Goal: Task Accomplishment & Management: Complete application form

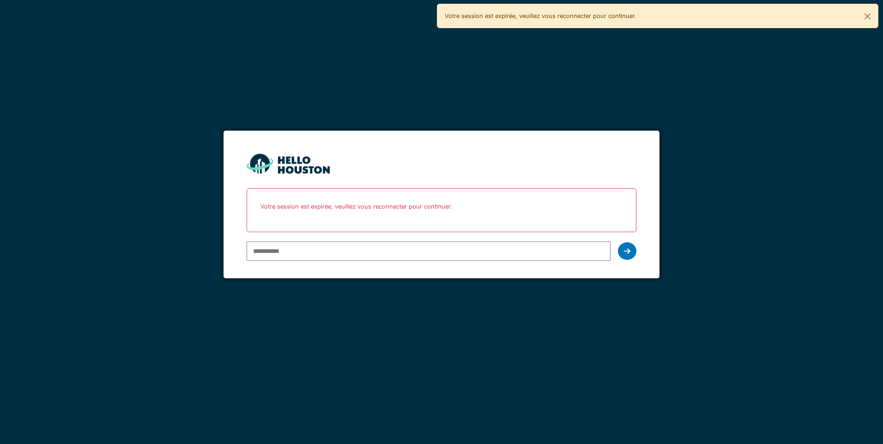
type input "**********"
click at [632, 250] on div at bounding box center [627, 252] width 18 height 18
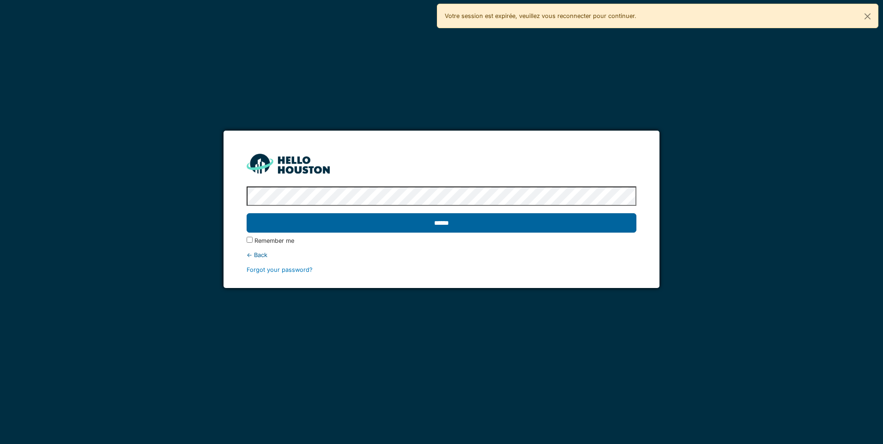
click at [499, 221] on input "******" at bounding box center [441, 222] width 389 height 19
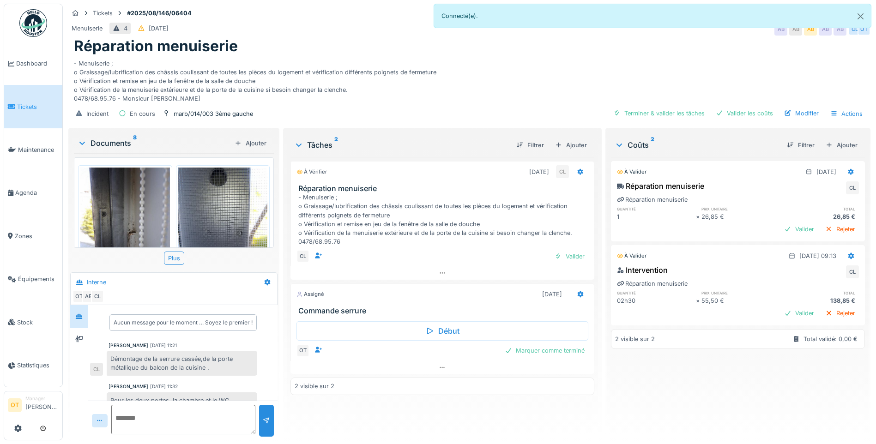
click at [231, 330] on div "Aucun message pour le moment … Soyez le premier !" at bounding box center [182, 323] width 147 height 17
click at [235, 321] on div "Aucun message pour le moment … Soyez le premier !" at bounding box center [183, 323] width 139 height 8
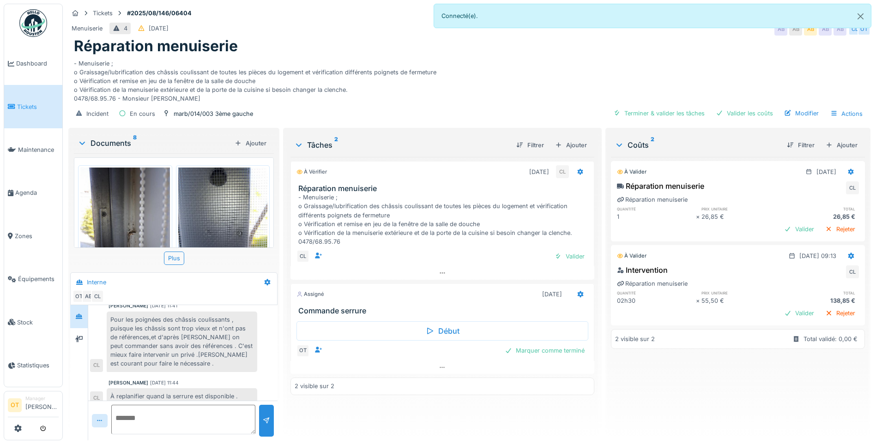
scroll to position [185, 0]
click at [77, 343] on div at bounding box center [78, 339] width 7 height 9
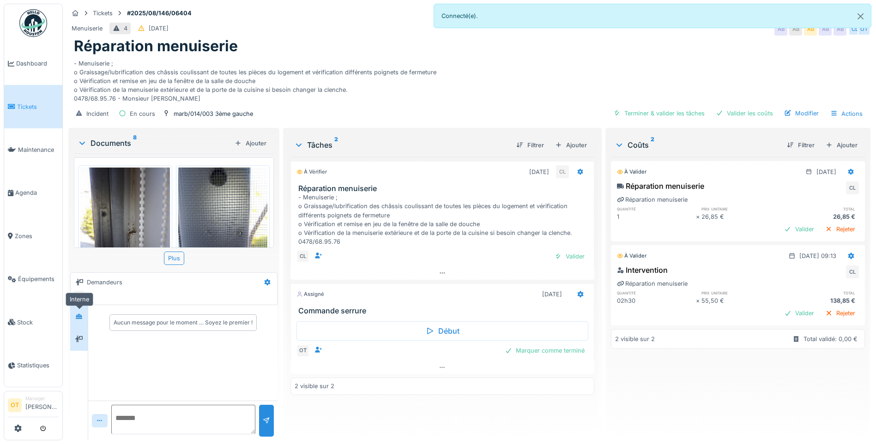
click at [78, 320] on div at bounding box center [78, 316] width 7 height 9
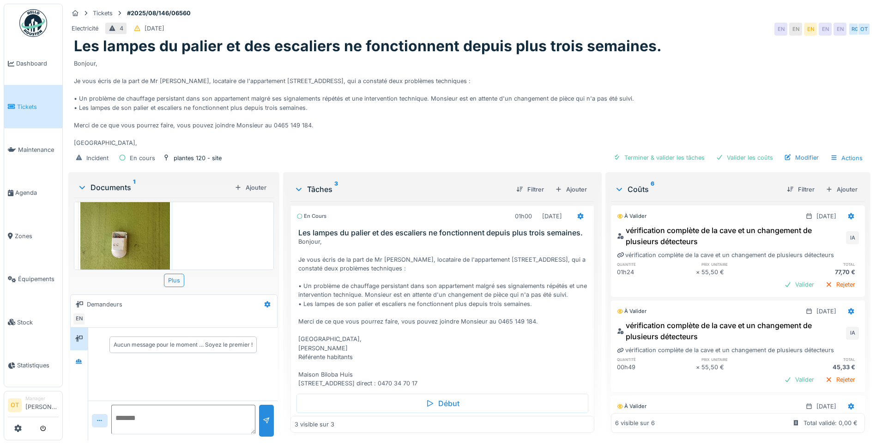
scroll to position [74, 0]
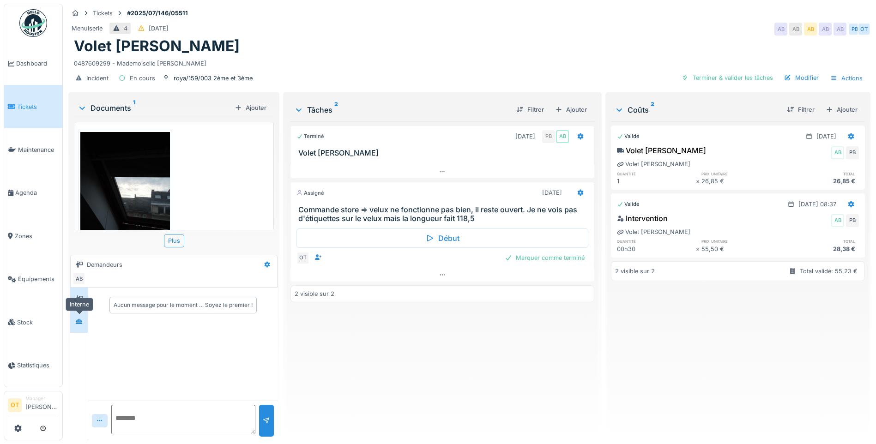
click at [82, 319] on icon at bounding box center [78, 322] width 7 height 6
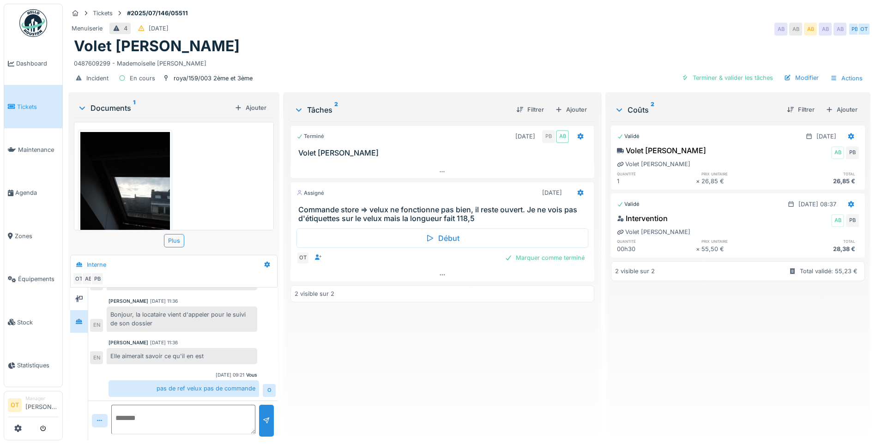
scroll to position [118, 0]
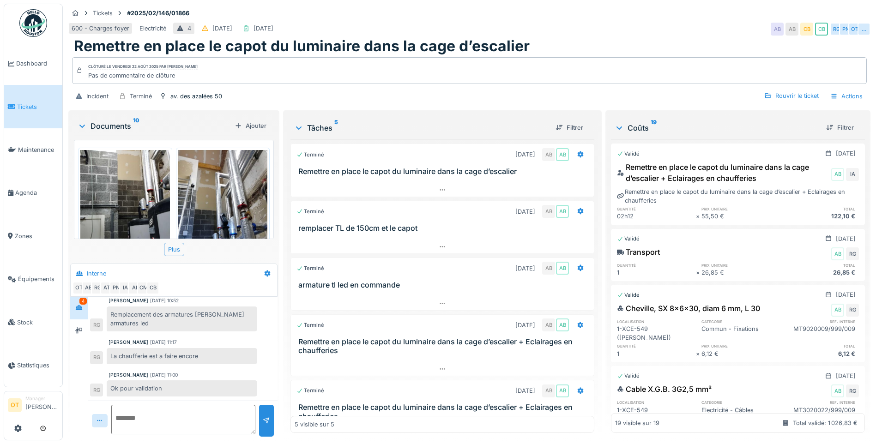
scroll to position [243, 0]
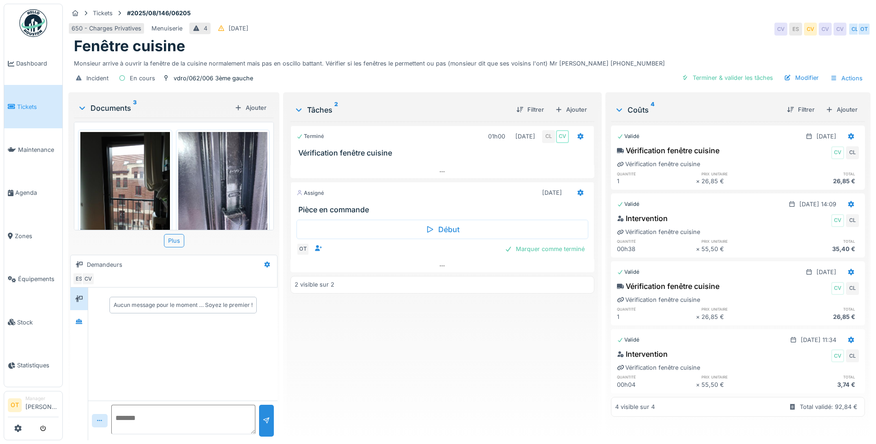
click at [224, 182] on img at bounding box center [223, 191] width 90 height 119
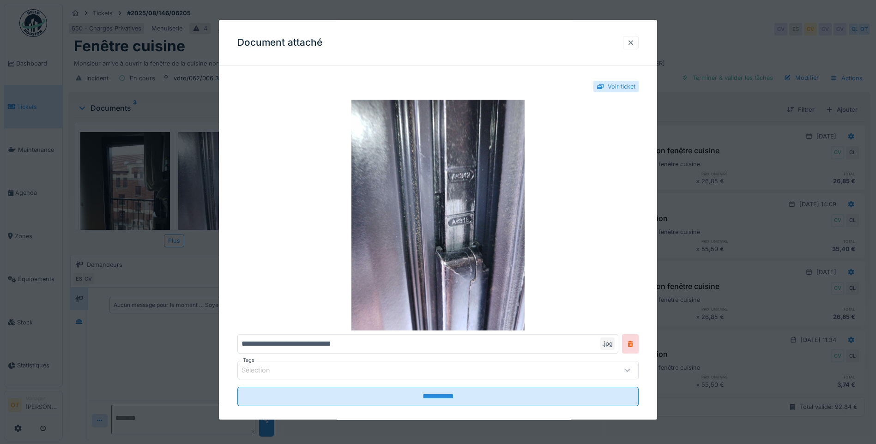
click at [635, 42] on div at bounding box center [630, 42] width 7 height 9
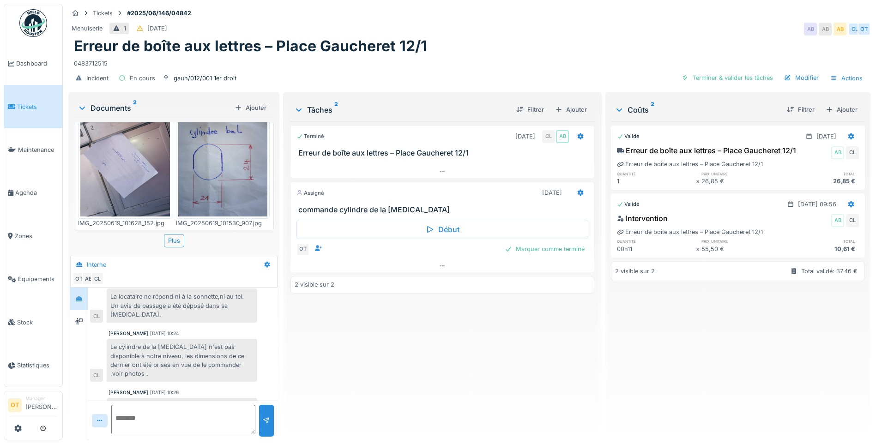
click at [237, 156] on img at bounding box center [223, 156] width 90 height 119
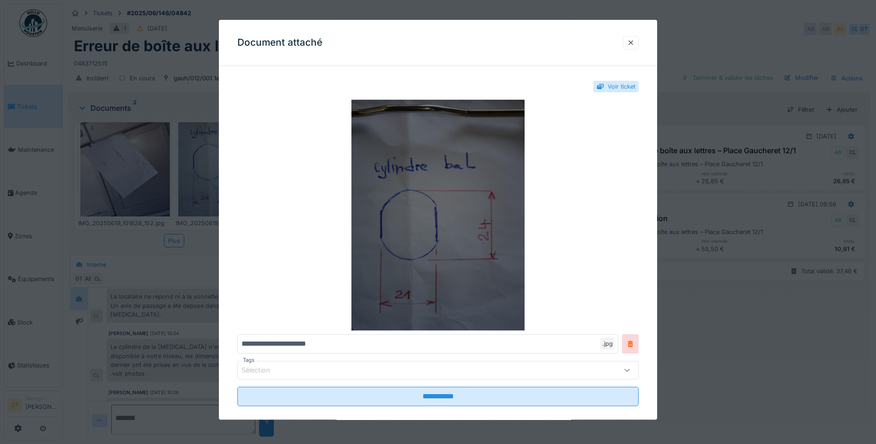
click at [432, 213] on img at bounding box center [437, 215] width 401 height 231
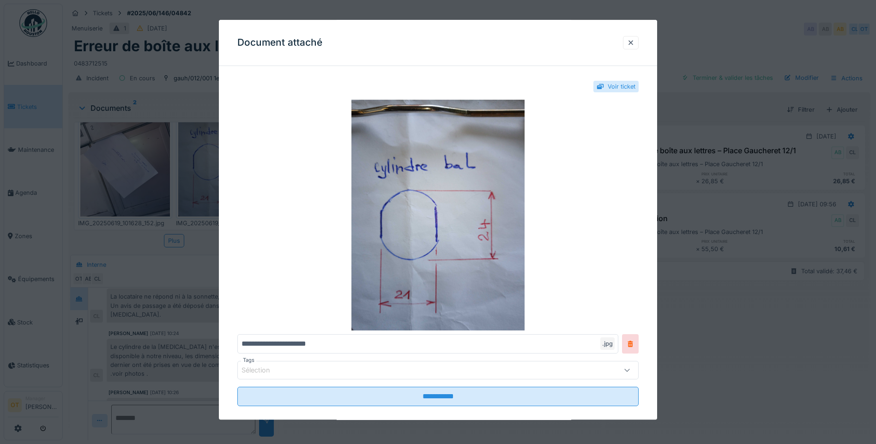
click at [779, 60] on div at bounding box center [438, 222] width 876 height 444
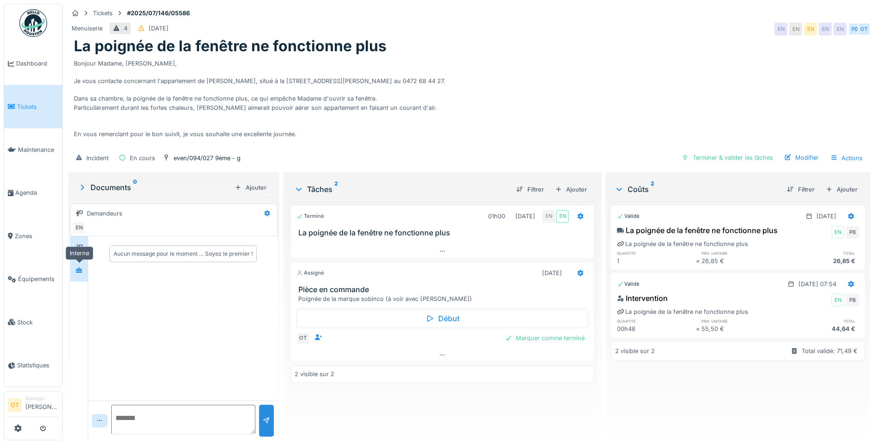
click at [81, 277] on div at bounding box center [79, 270] width 14 height 15
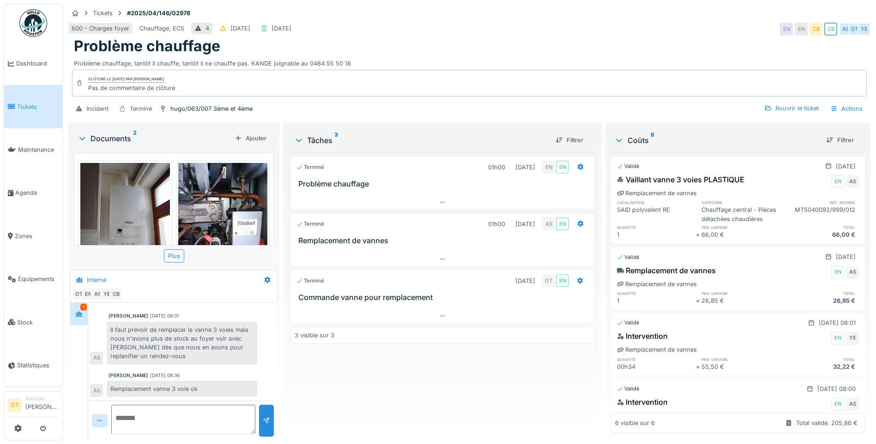
scroll to position [7, 0]
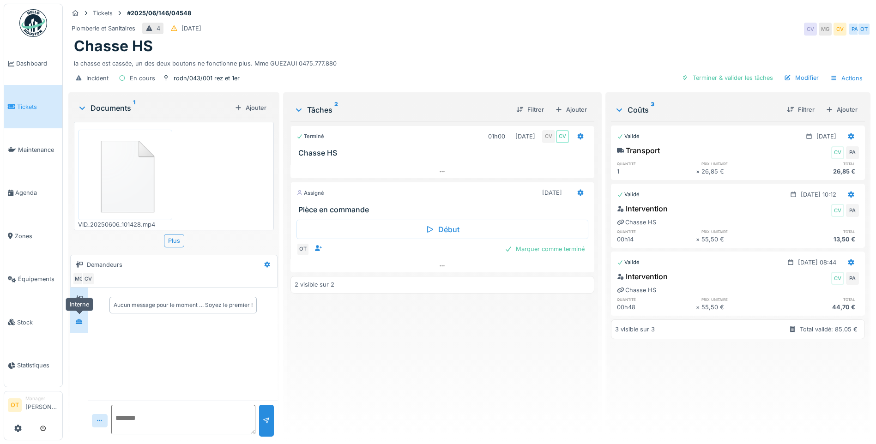
click at [76, 322] on icon at bounding box center [78, 322] width 7 height 6
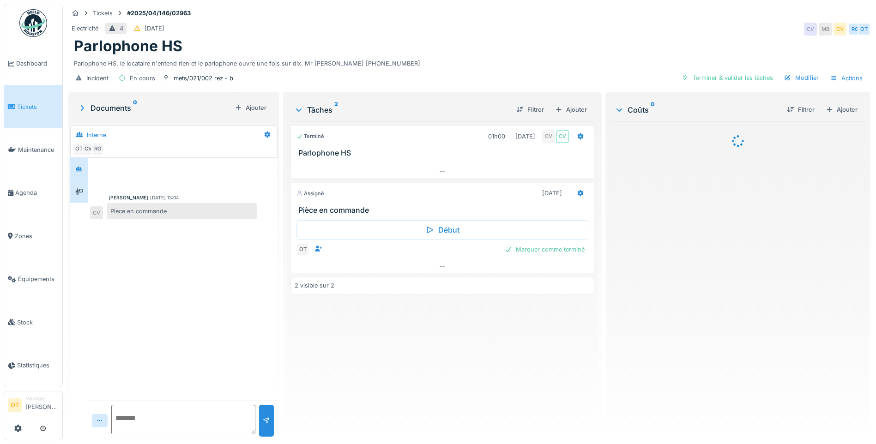
click at [84, 201] on div at bounding box center [79, 192] width 18 height 23
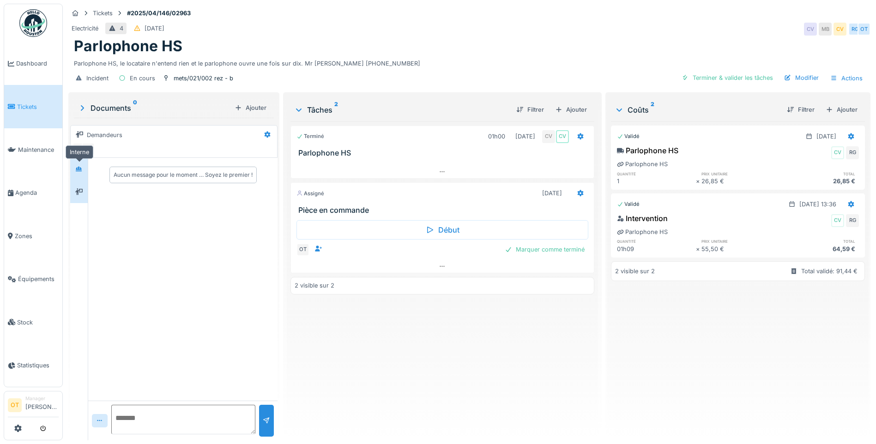
click at [81, 174] on div at bounding box center [79, 170] width 14 height 12
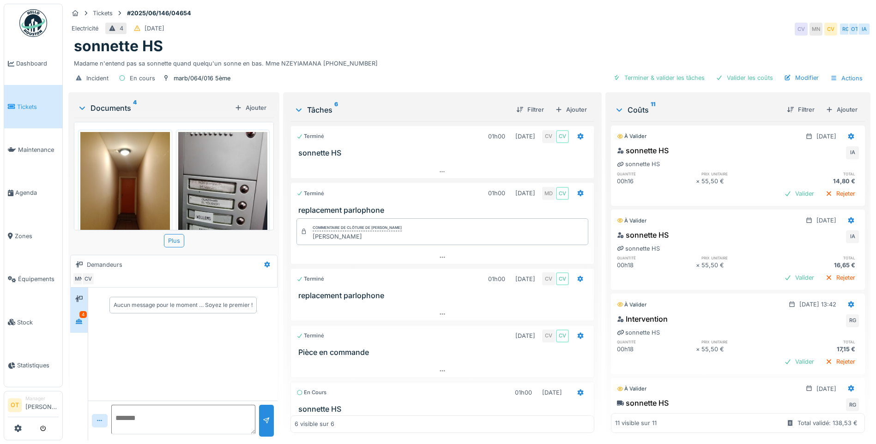
click at [76, 322] on icon at bounding box center [78, 322] width 7 height 6
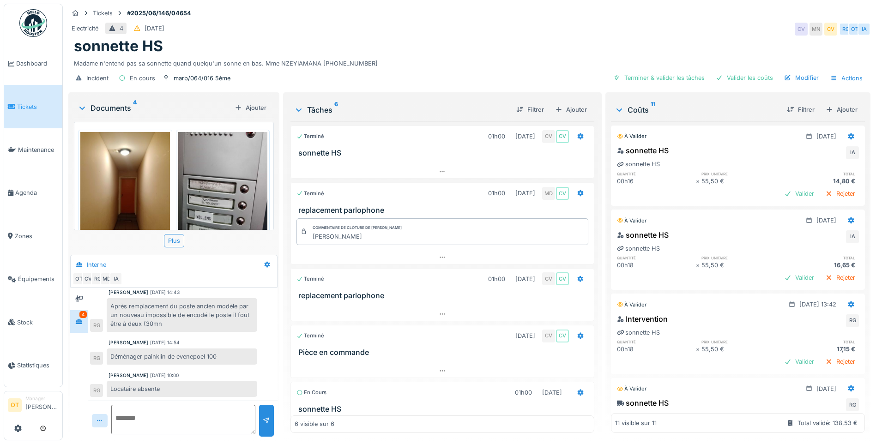
scroll to position [7, 0]
click at [212, 170] on img at bounding box center [223, 191] width 90 height 119
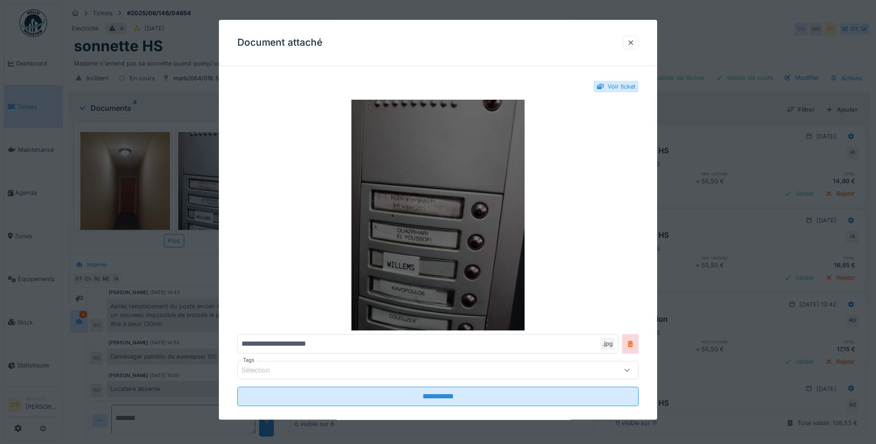
scroll to position [0, 0]
click at [467, 243] on img at bounding box center [437, 215] width 401 height 231
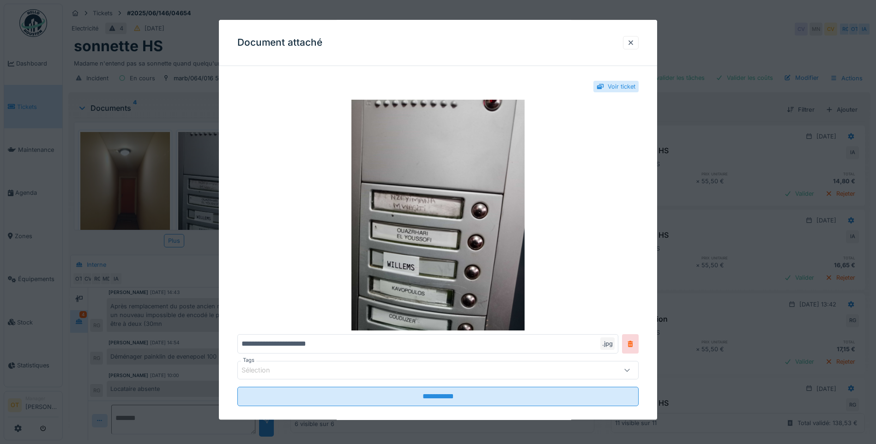
click at [749, 142] on div at bounding box center [438, 222] width 876 height 444
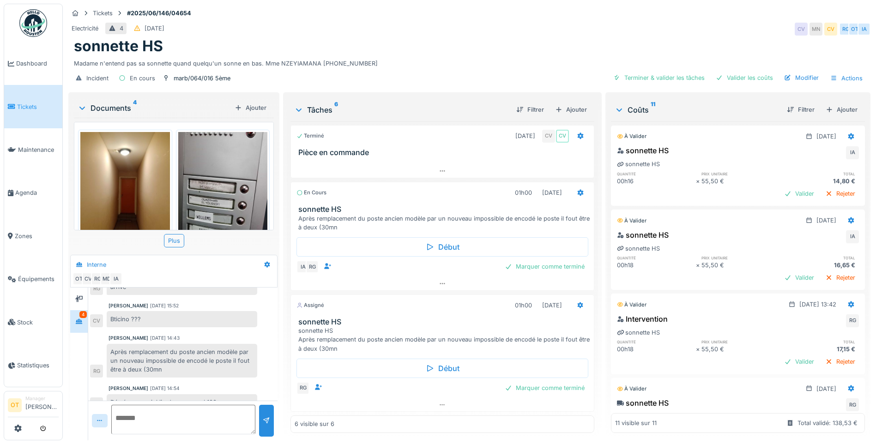
scroll to position [109, 0]
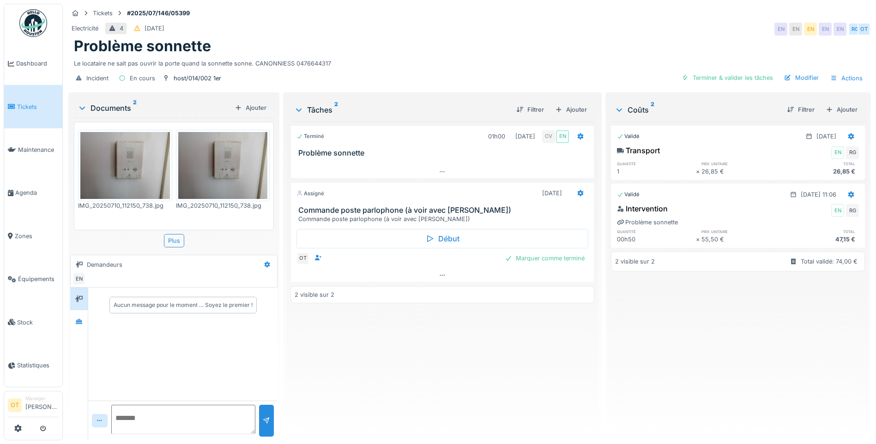
click at [138, 177] on img at bounding box center [125, 165] width 90 height 67
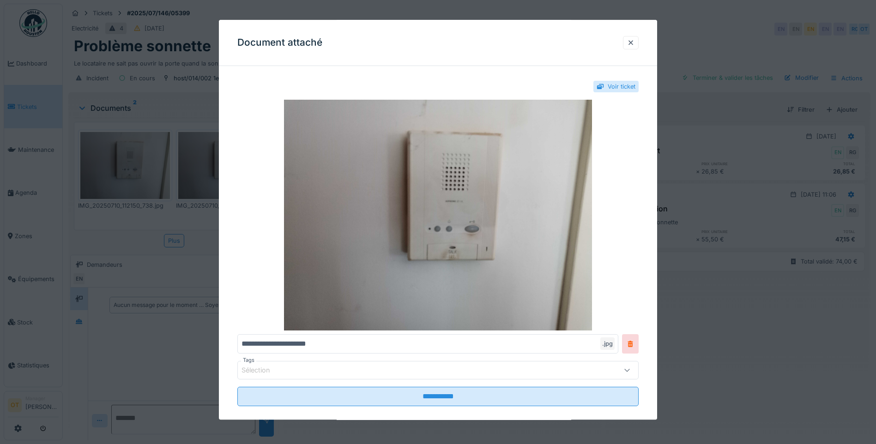
click at [138, 177] on div at bounding box center [438, 222] width 876 height 444
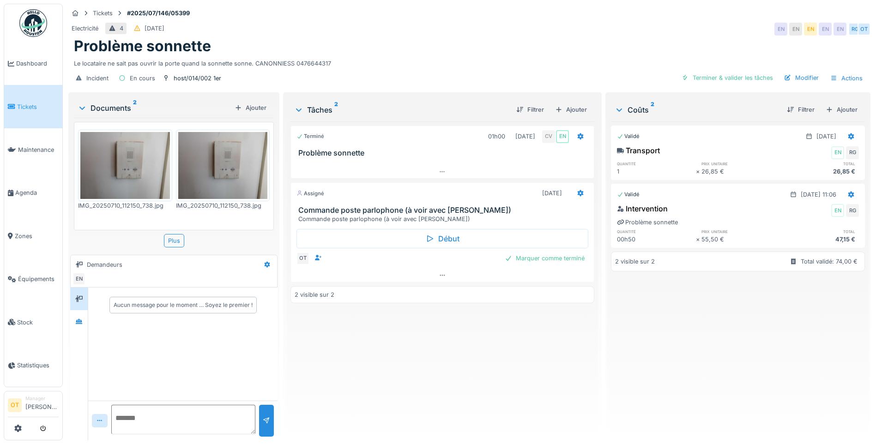
click at [219, 173] on img at bounding box center [223, 165] width 90 height 67
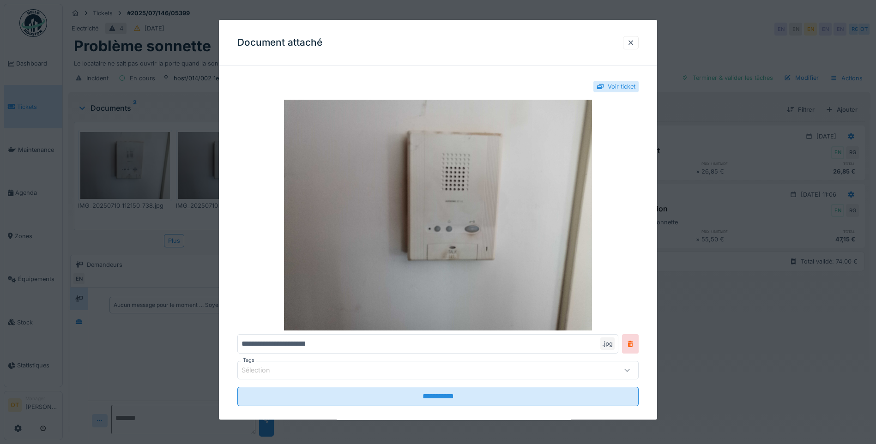
click at [176, 192] on div at bounding box center [438, 222] width 876 height 444
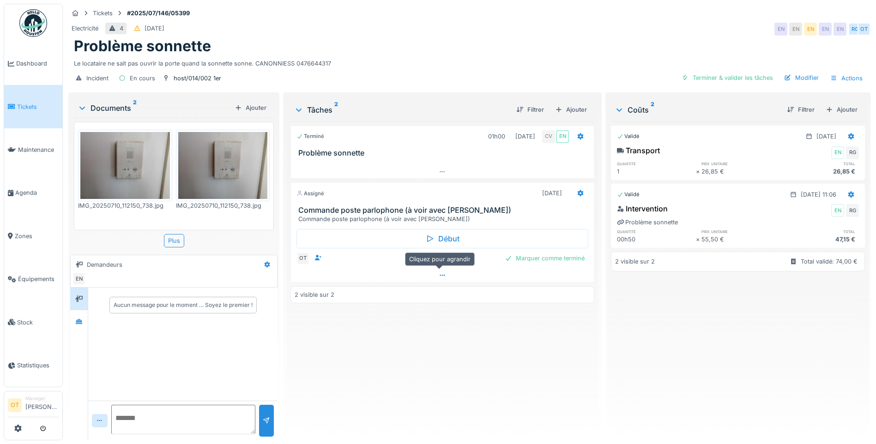
click at [440, 275] on icon at bounding box center [442, 275] width 5 height 1
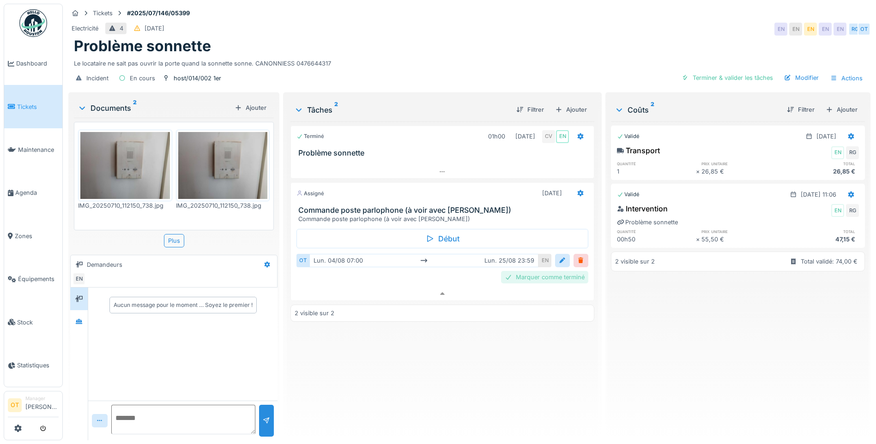
click at [526, 271] on div "Marquer comme terminé" at bounding box center [544, 277] width 87 height 12
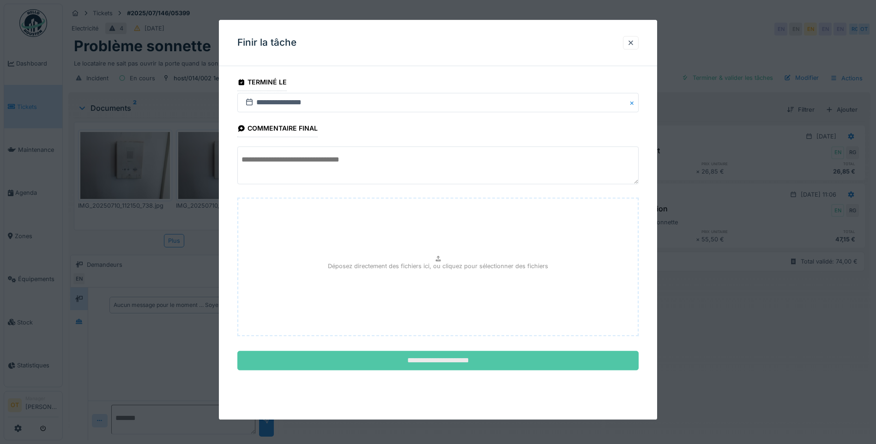
click at [467, 368] on input "**********" at bounding box center [437, 361] width 401 height 19
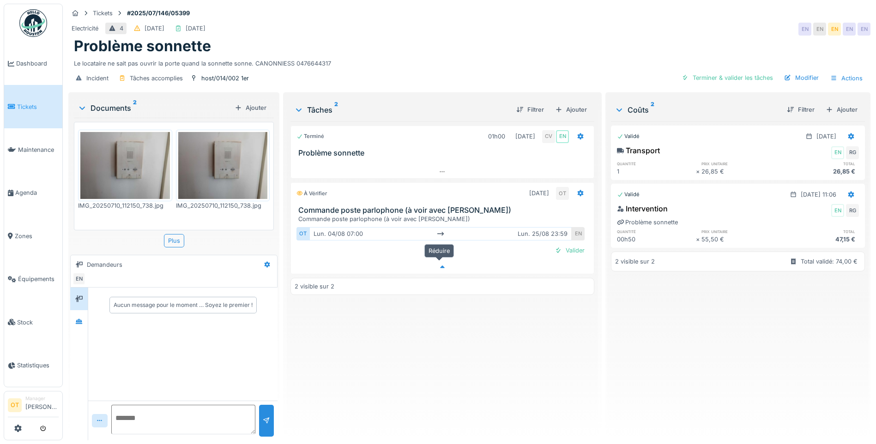
click at [450, 262] on div at bounding box center [442, 267] width 303 height 13
click at [440, 250] on icon at bounding box center [442, 250] width 5 height 1
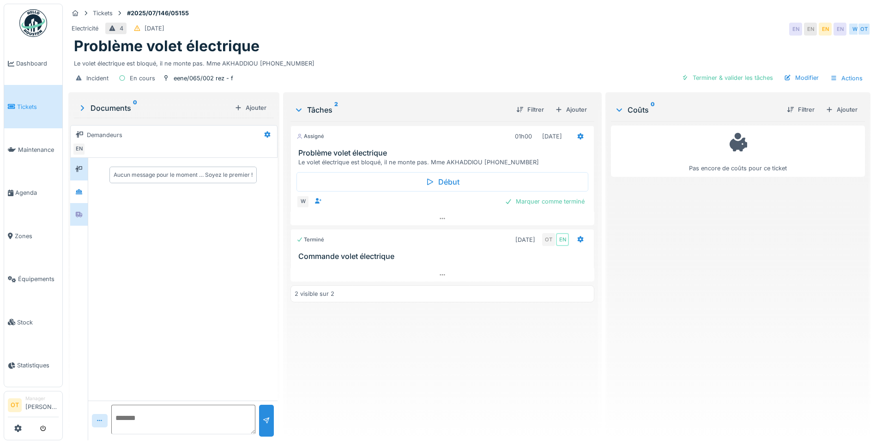
click at [76, 220] on div at bounding box center [79, 215] width 14 height 12
click at [77, 190] on icon at bounding box center [78, 192] width 7 height 6
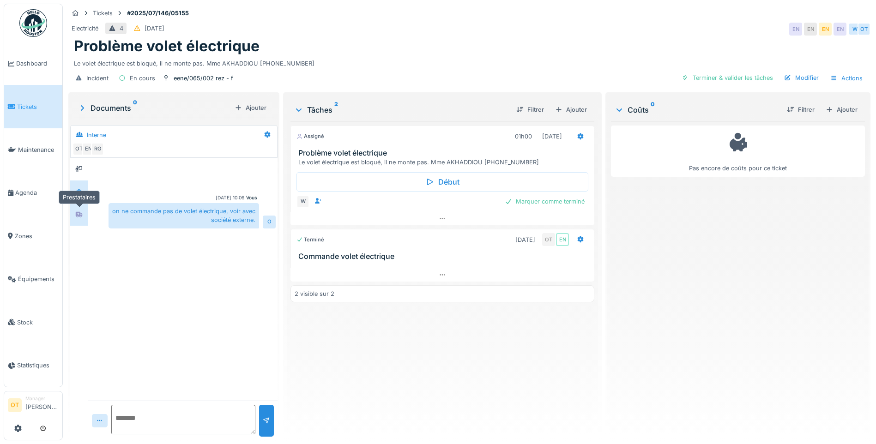
click at [80, 219] on div at bounding box center [78, 214] width 7 height 9
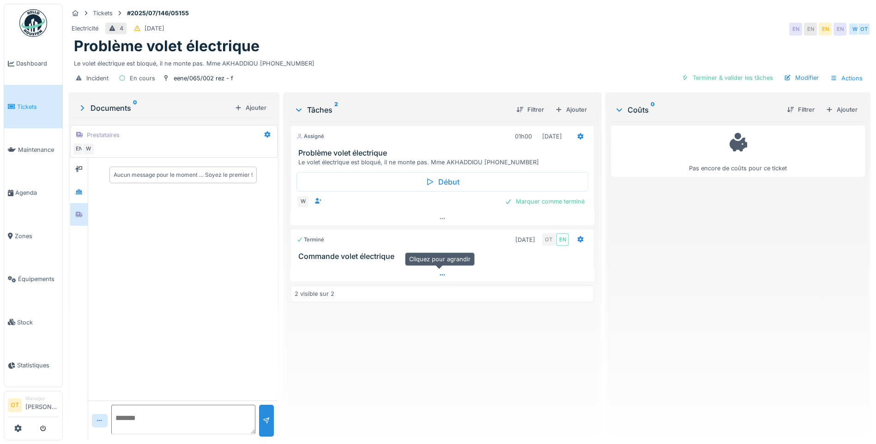
click at [431, 275] on div at bounding box center [443, 274] width 304 height 13
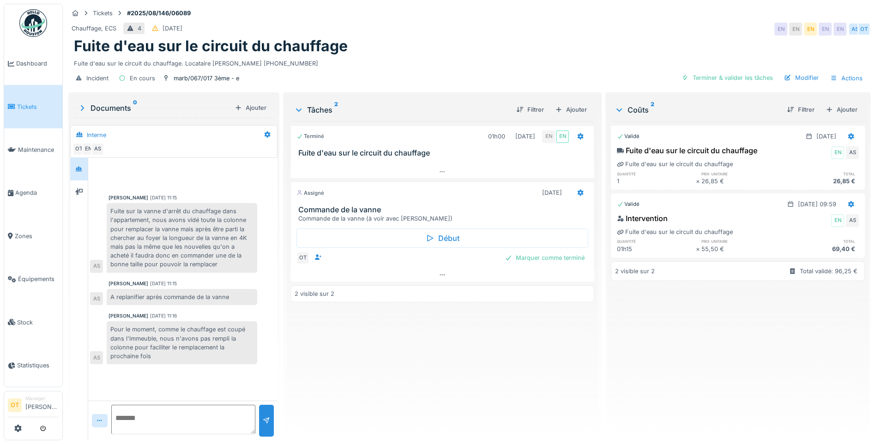
scroll to position [7, 0]
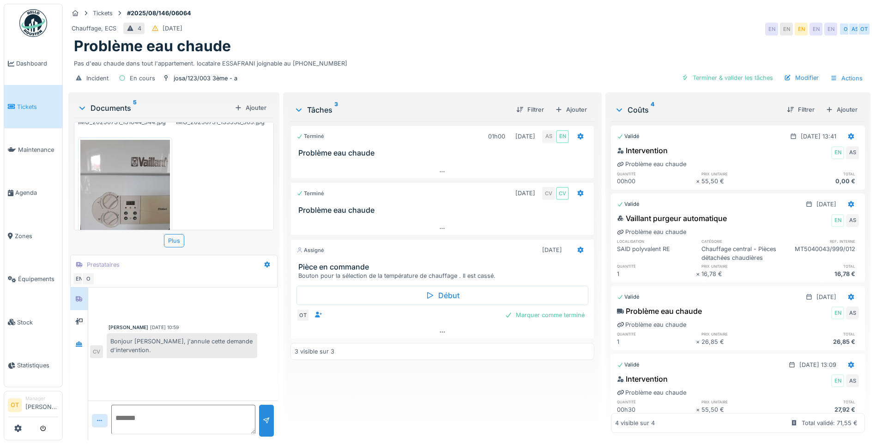
scroll to position [211, 0]
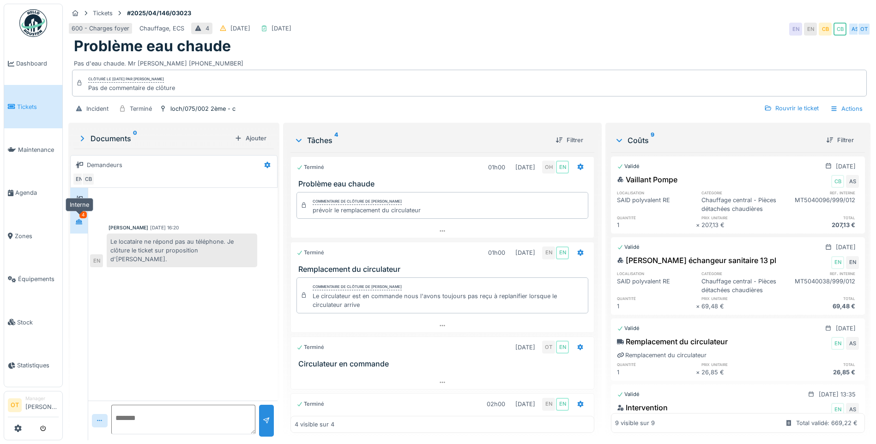
click at [80, 219] on icon at bounding box center [78, 222] width 7 height 6
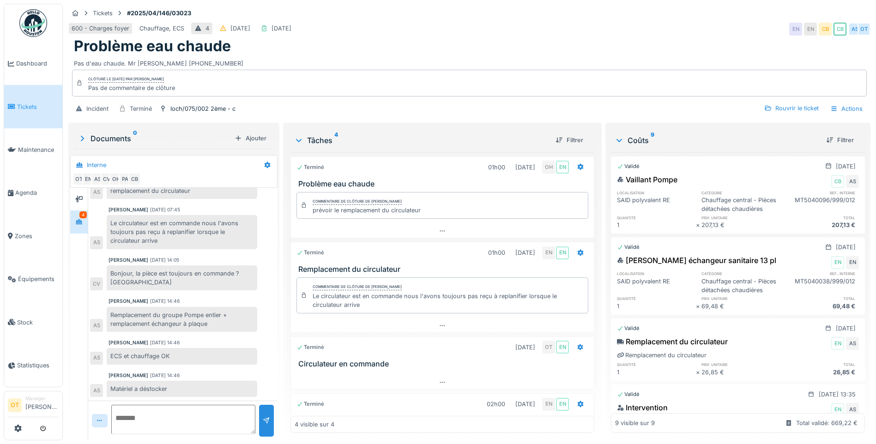
scroll to position [7, 0]
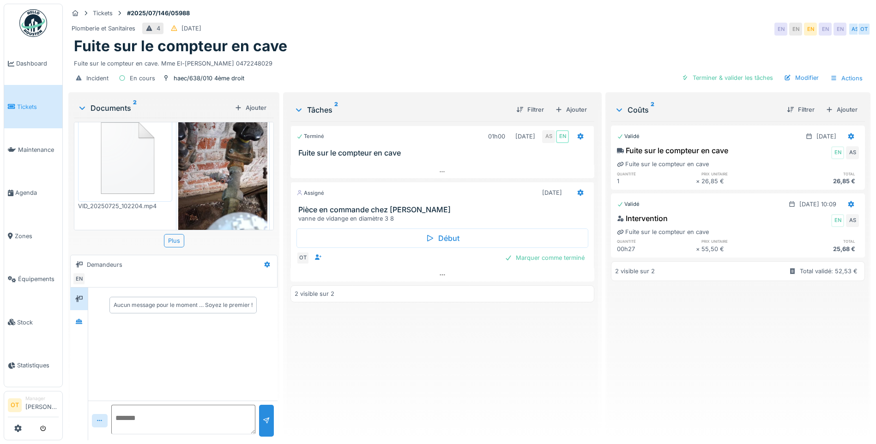
scroll to position [35, 0]
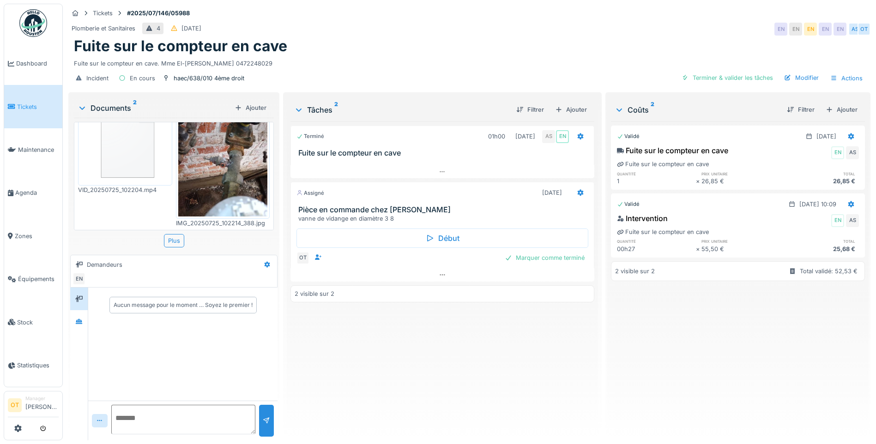
click at [103, 146] on img at bounding box center [125, 139] width 90 height 85
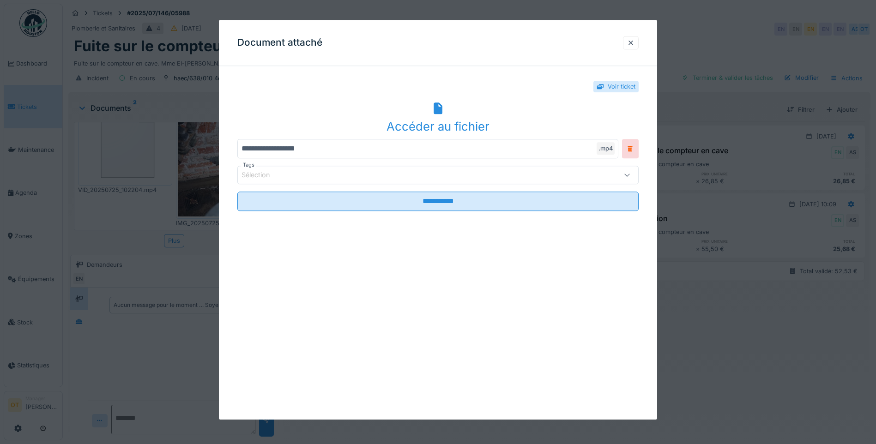
click at [436, 122] on div "Accéder au fichier" at bounding box center [437, 127] width 401 height 18
click at [683, 281] on div at bounding box center [438, 222] width 876 height 444
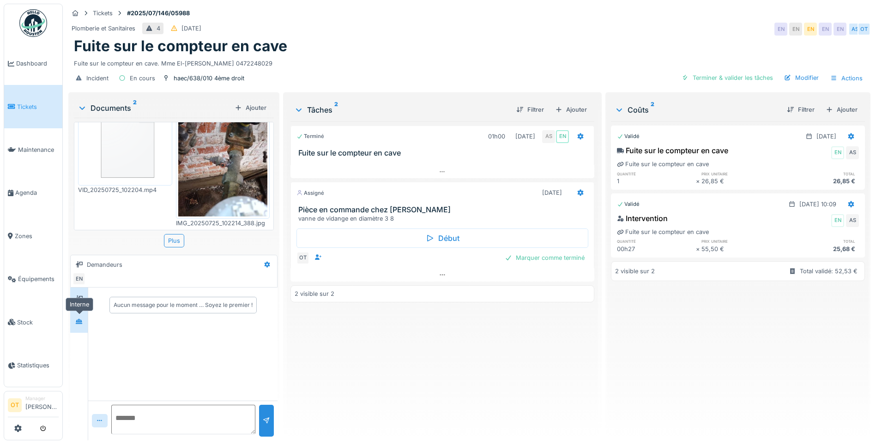
click at [74, 321] on div at bounding box center [79, 322] width 14 height 12
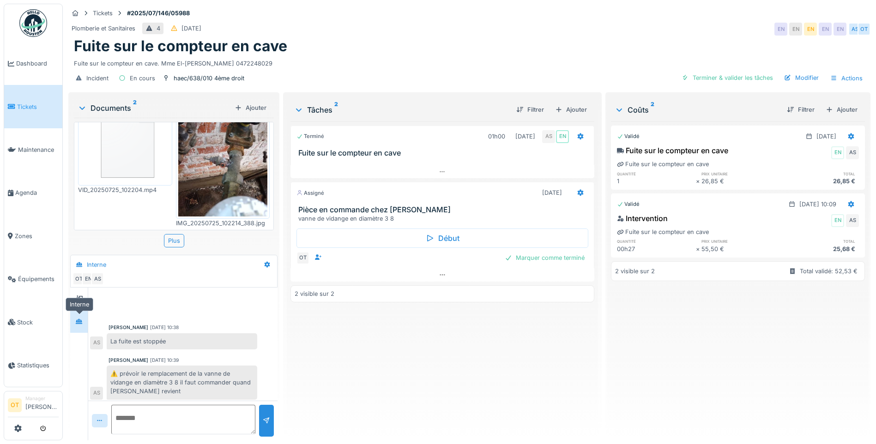
scroll to position [3, 0]
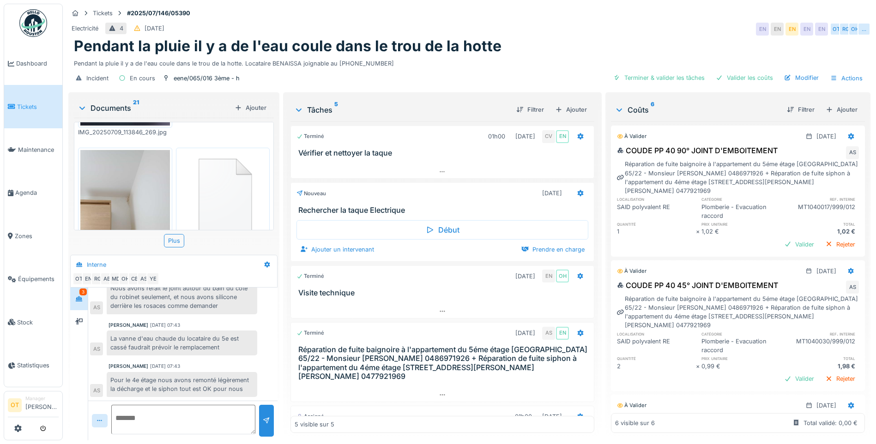
scroll to position [93, 0]
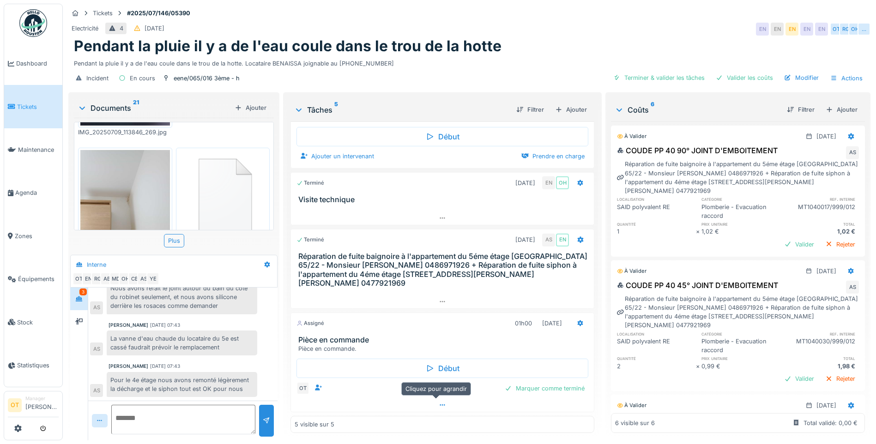
click at [442, 405] on div at bounding box center [442, 405] width 303 height 13
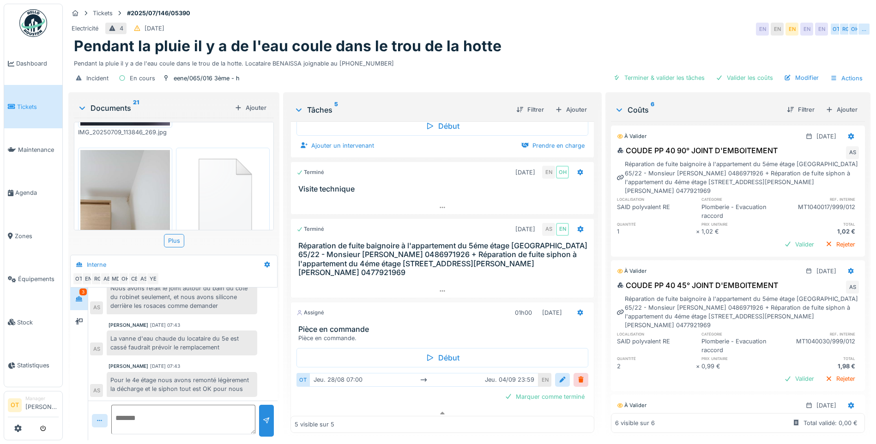
scroll to position [112, 0]
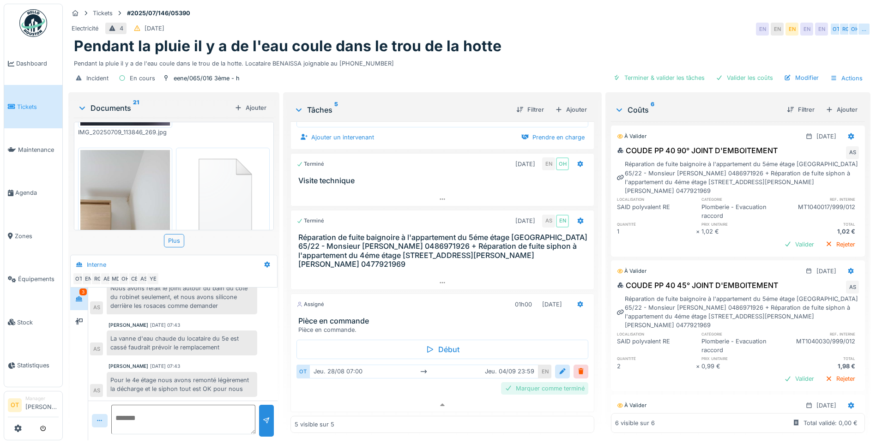
click at [531, 383] on div "Marquer comme terminé" at bounding box center [544, 389] width 87 height 12
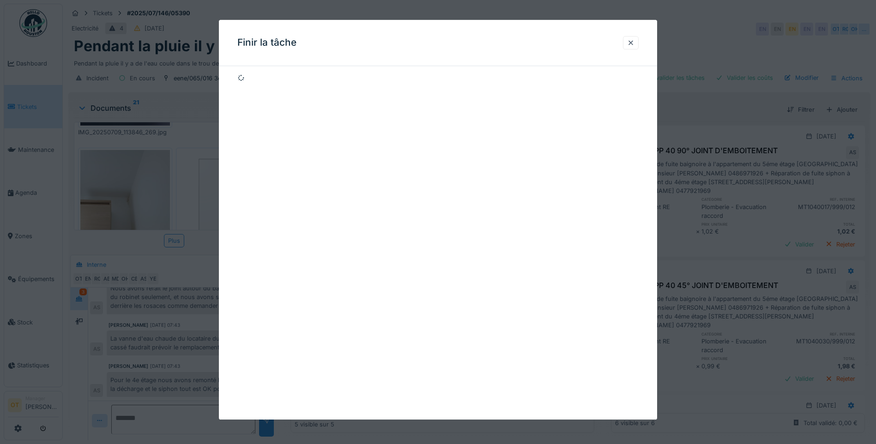
click at [477, 198] on div "Finir la tâche" at bounding box center [438, 220] width 438 height 400
click at [476, 198] on div "Finir la tâche" at bounding box center [438, 220] width 438 height 400
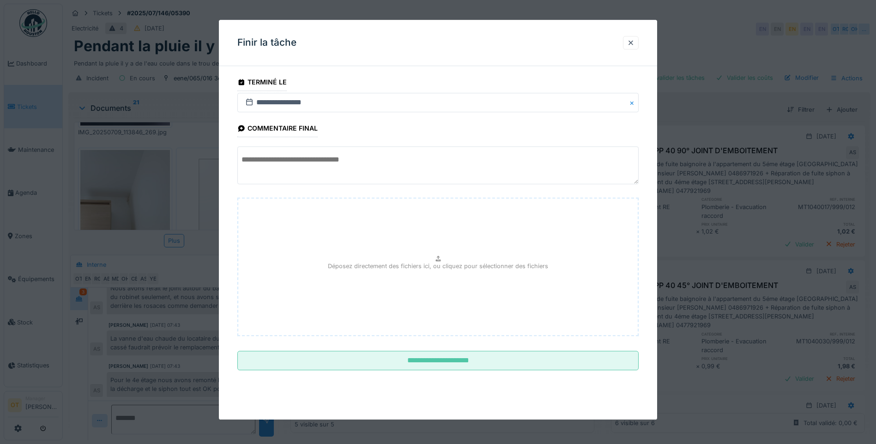
drag, startPoint x: 494, startPoint y: 35, endPoint x: 454, endPoint y: 51, distance: 43.3
click at [454, 51] on div "Finir la tâche" at bounding box center [438, 43] width 438 height 46
click at [453, 351] on fieldset "**********" at bounding box center [437, 225] width 401 height 304
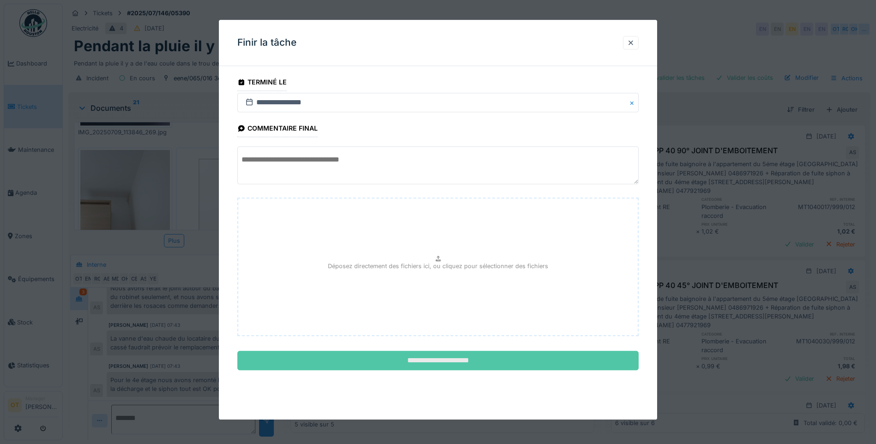
click at [450, 361] on input "**********" at bounding box center [437, 361] width 401 height 19
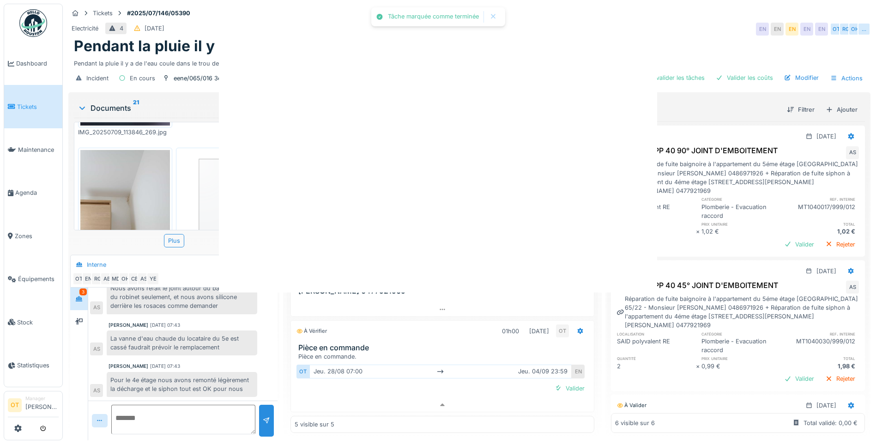
scroll to position [85, 0]
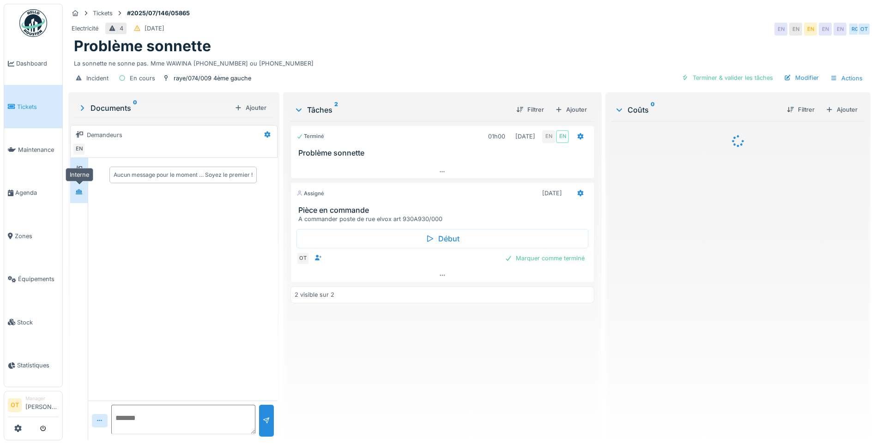
click at [83, 193] on div at bounding box center [79, 192] width 14 height 12
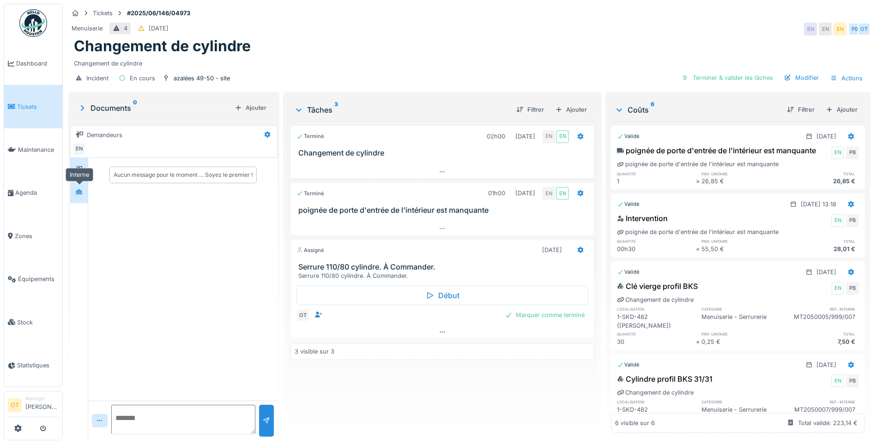
click at [79, 196] on div at bounding box center [78, 192] width 7 height 9
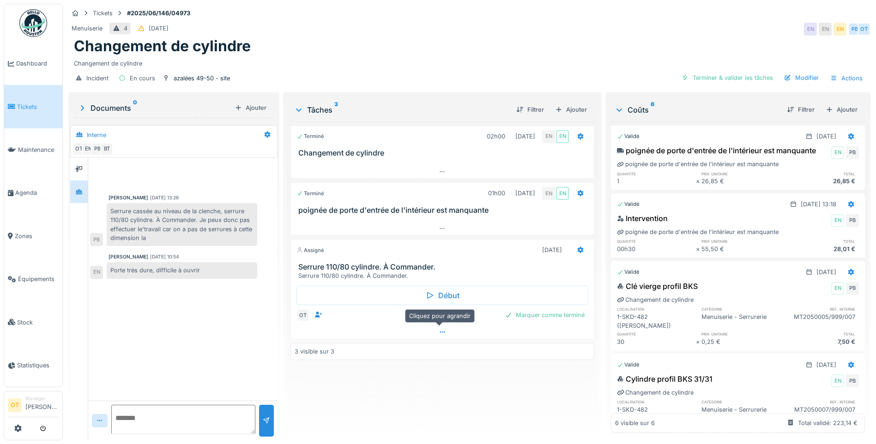
click at [441, 335] on icon at bounding box center [442, 332] width 7 height 6
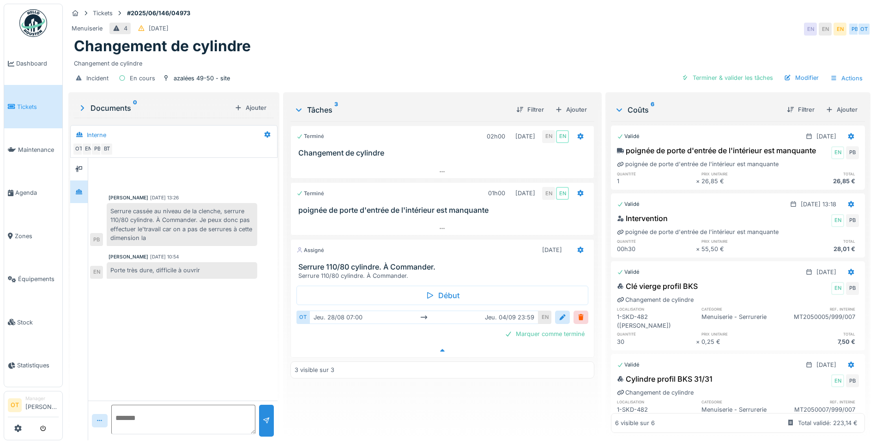
scroll to position [7, 0]
click at [547, 330] on div "Marquer comme terminé" at bounding box center [544, 334] width 87 height 12
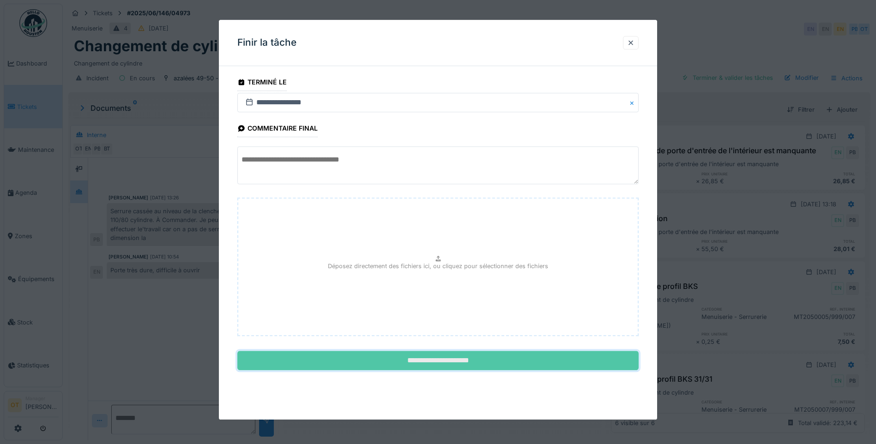
click at [505, 358] on input "**********" at bounding box center [437, 361] width 401 height 19
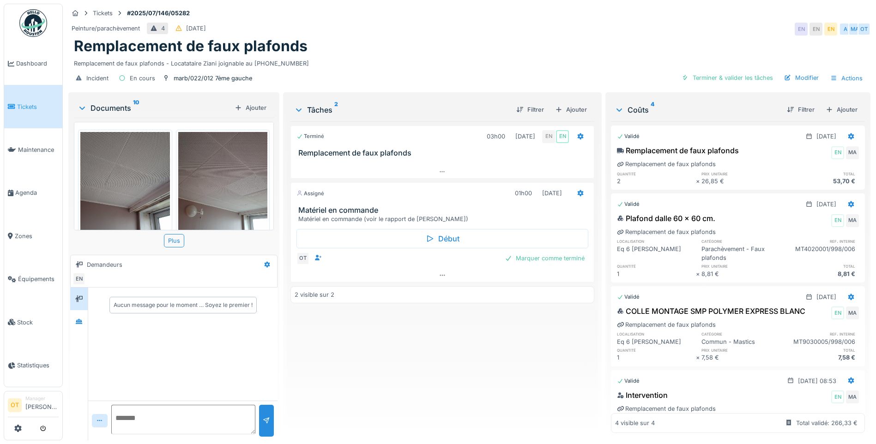
click at [209, 182] on img at bounding box center [223, 191] width 90 height 119
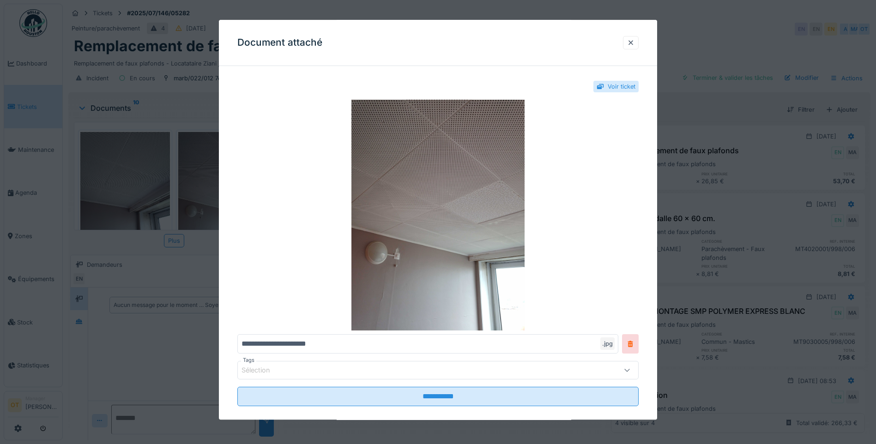
click at [184, 176] on div at bounding box center [438, 222] width 876 height 444
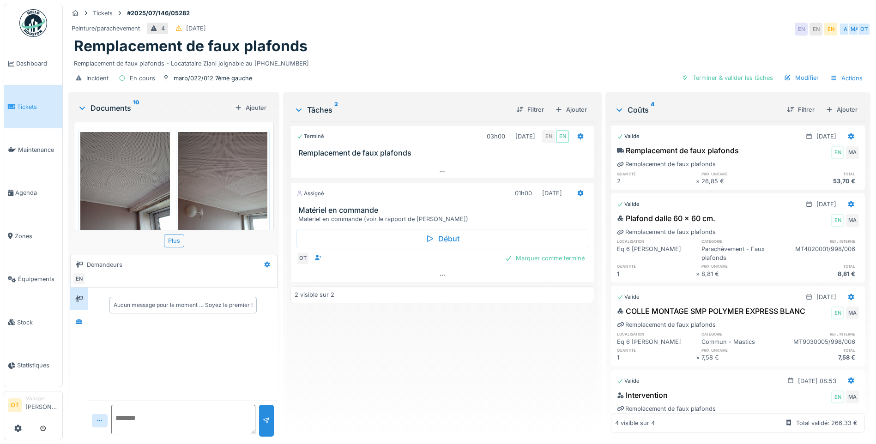
click at [151, 176] on img at bounding box center [125, 191] width 90 height 119
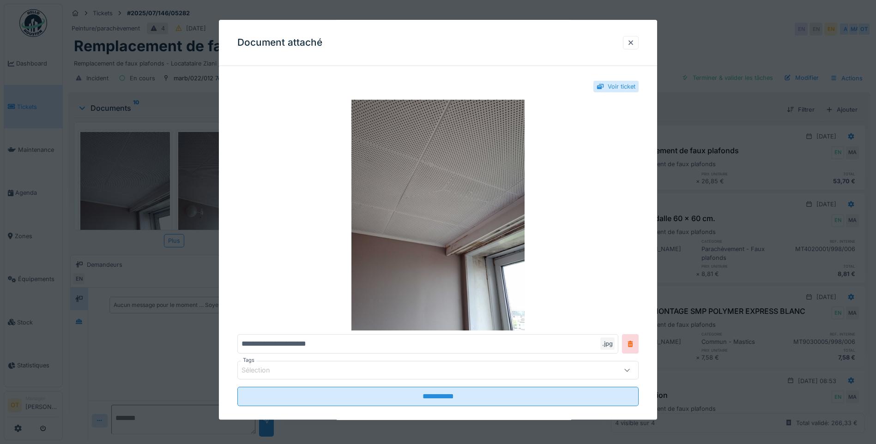
click at [151, 176] on div at bounding box center [438, 222] width 876 height 444
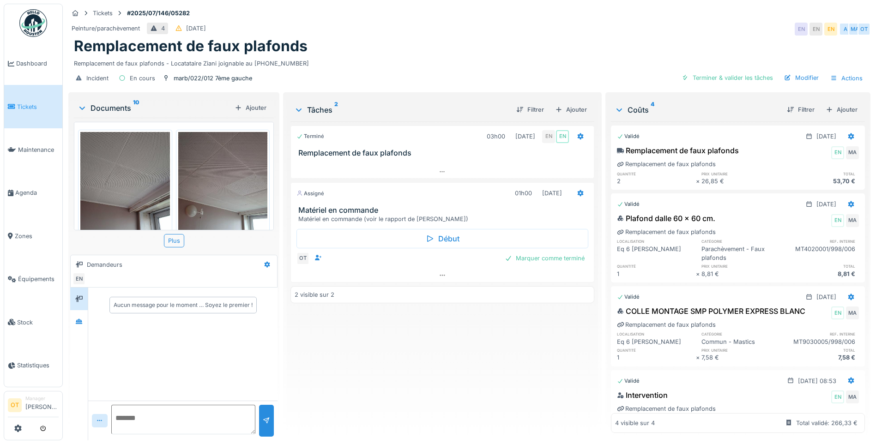
click at [198, 177] on img at bounding box center [223, 191] width 90 height 119
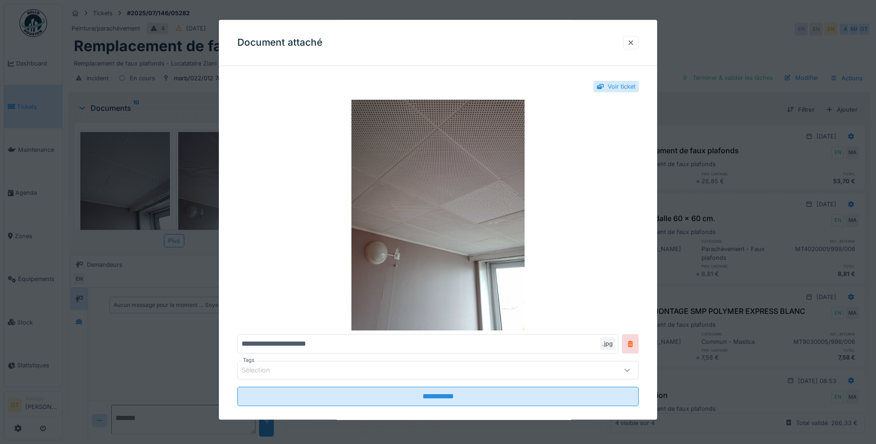
click at [165, 180] on div at bounding box center [438, 222] width 876 height 444
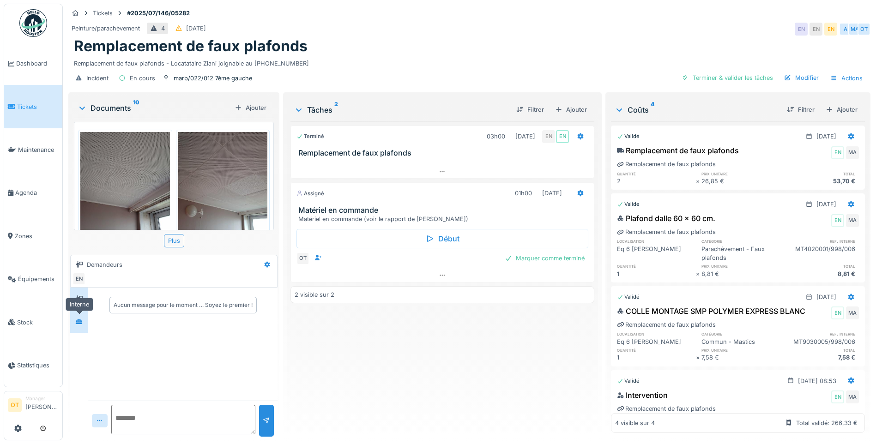
click at [84, 325] on div at bounding box center [79, 322] width 14 height 12
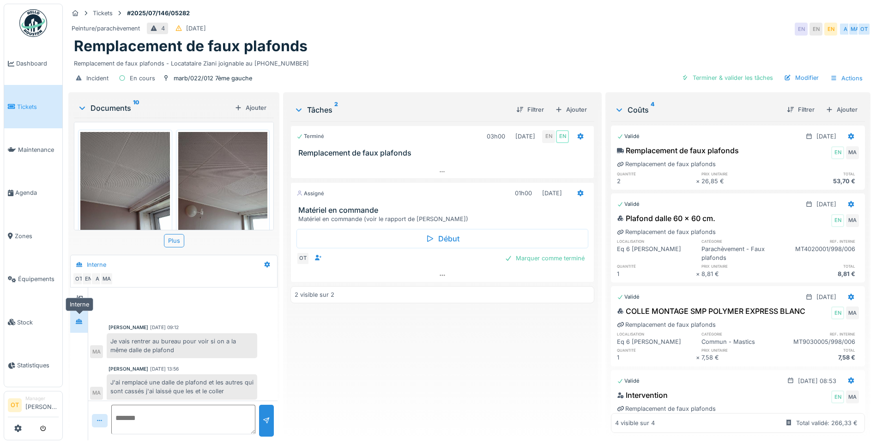
scroll to position [44, 0]
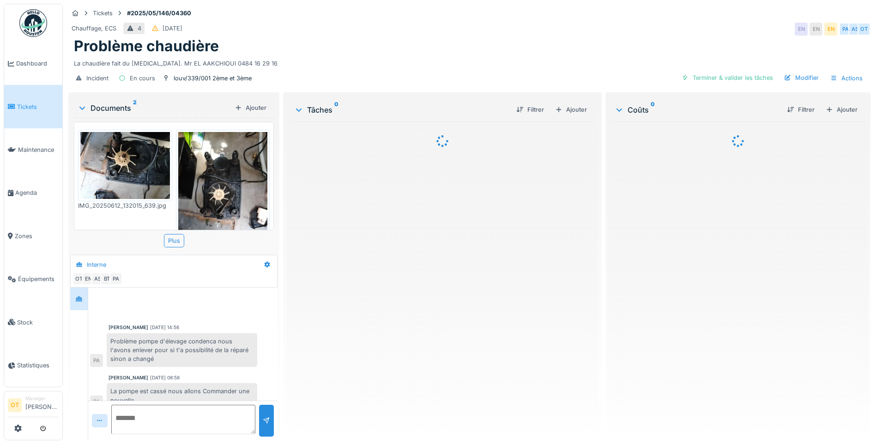
scroll to position [12, 0]
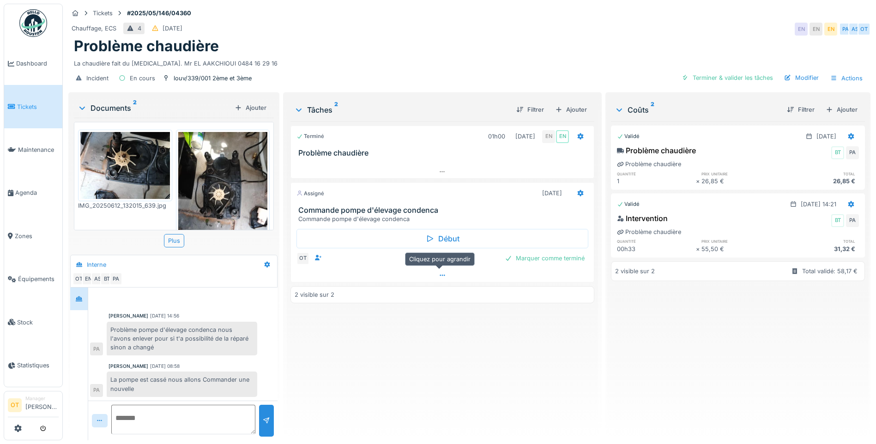
click at [434, 275] on div at bounding box center [442, 275] width 303 height 13
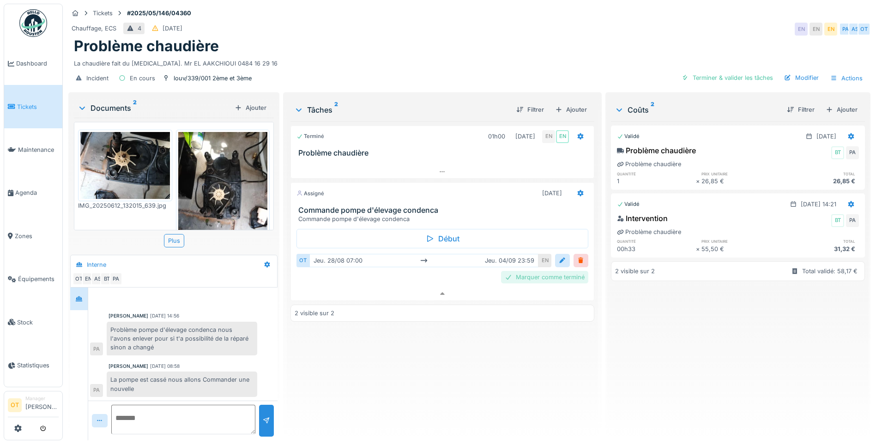
click at [544, 271] on div "Marquer comme terminé" at bounding box center [544, 277] width 87 height 12
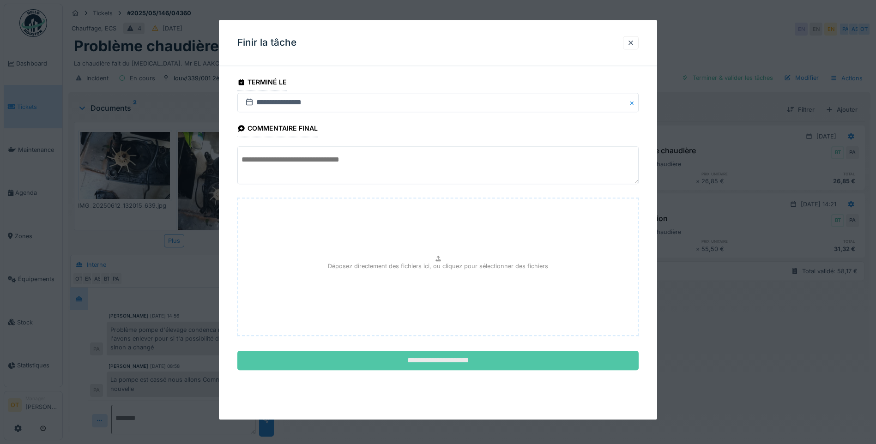
click at [395, 365] on input "**********" at bounding box center [437, 361] width 401 height 19
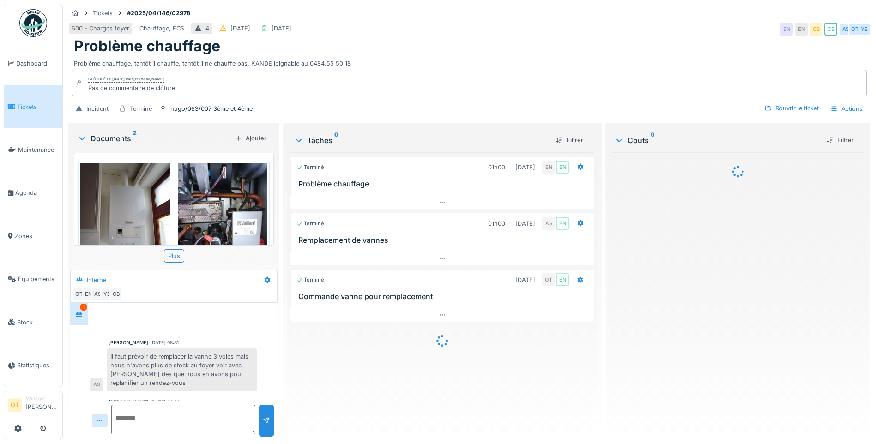
scroll to position [27, 0]
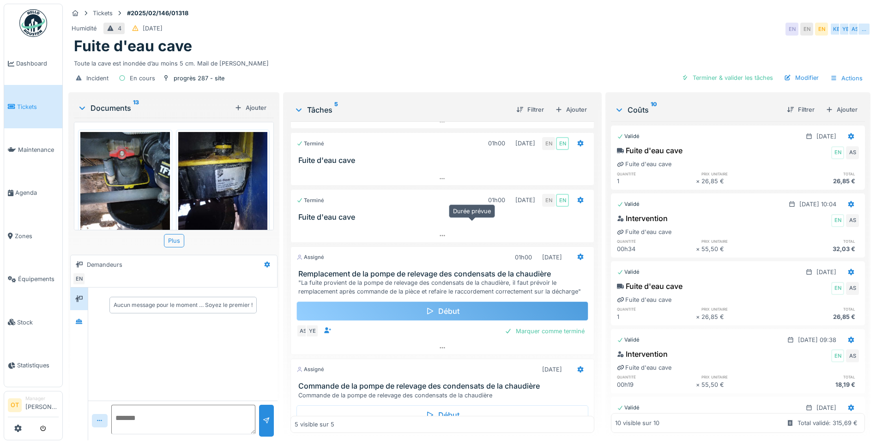
scroll to position [105, 0]
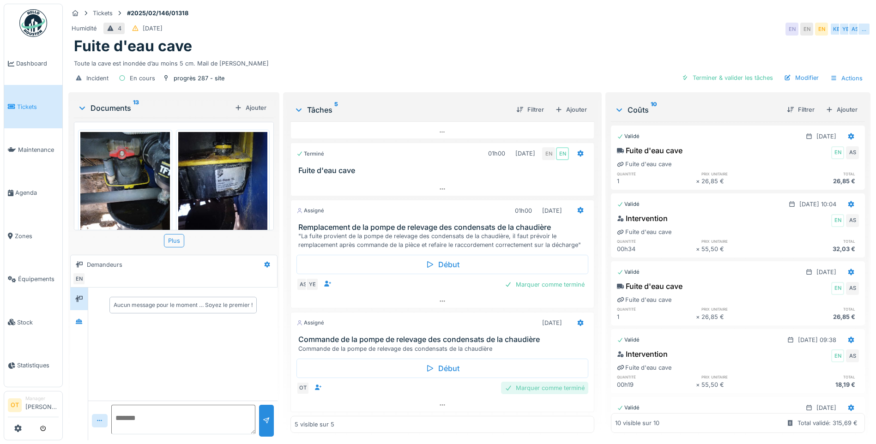
click at [519, 386] on div "Marquer comme terminé" at bounding box center [544, 388] width 87 height 12
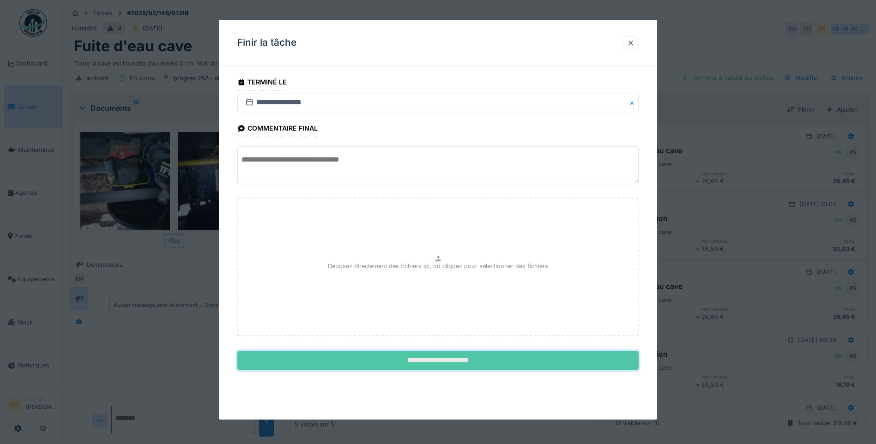
click at [502, 360] on input "**********" at bounding box center [437, 361] width 401 height 19
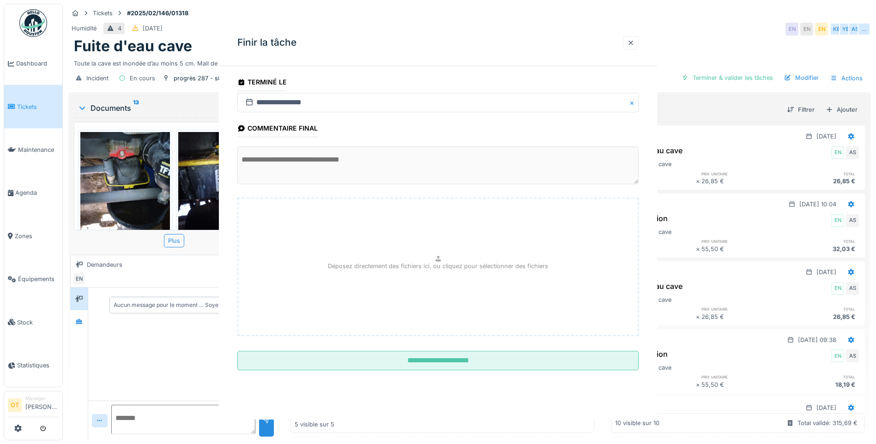
scroll to position [80, 0]
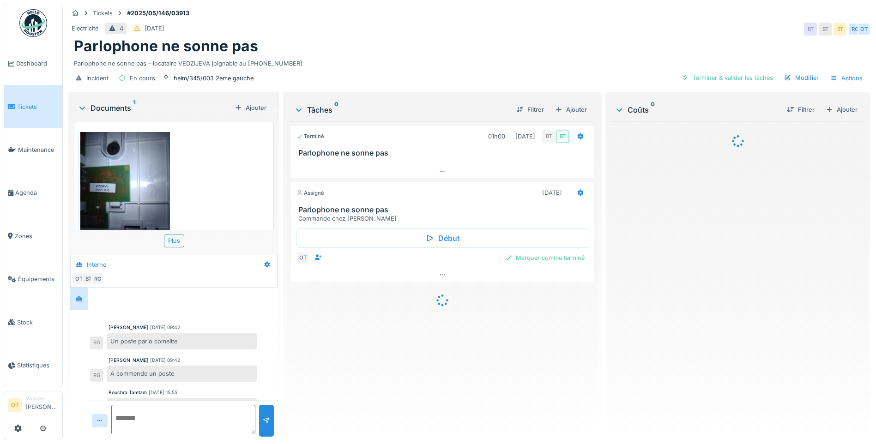
scroll to position [18, 0]
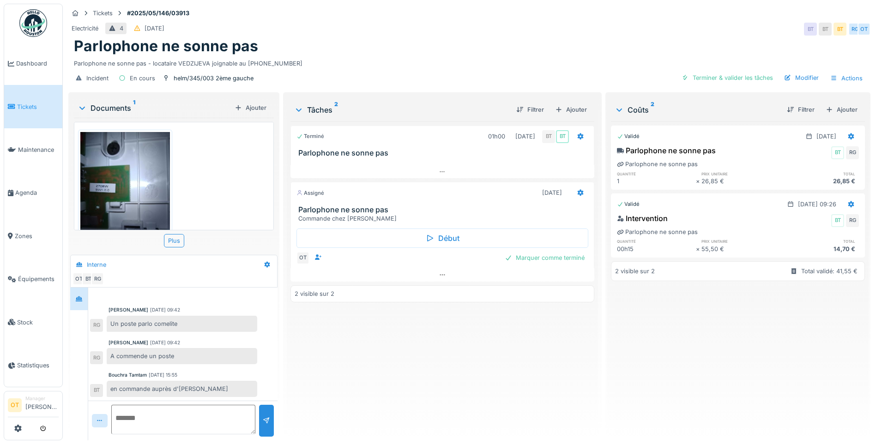
click at [107, 191] on img at bounding box center [125, 191] width 90 height 119
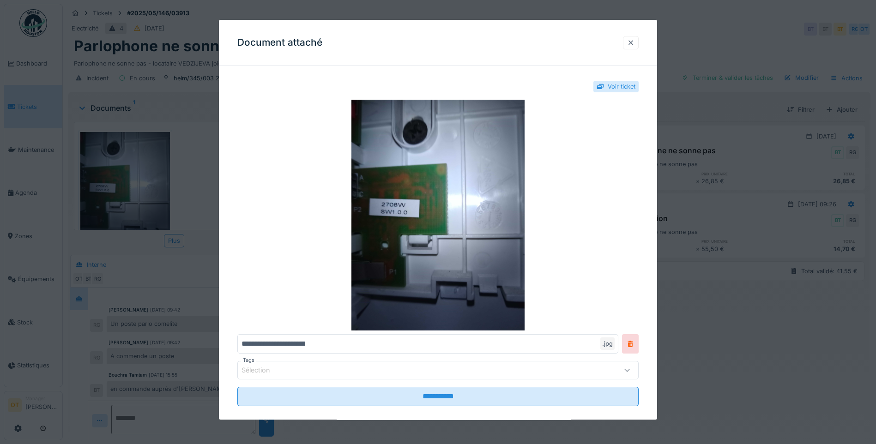
click at [633, 41] on div at bounding box center [630, 42] width 7 height 9
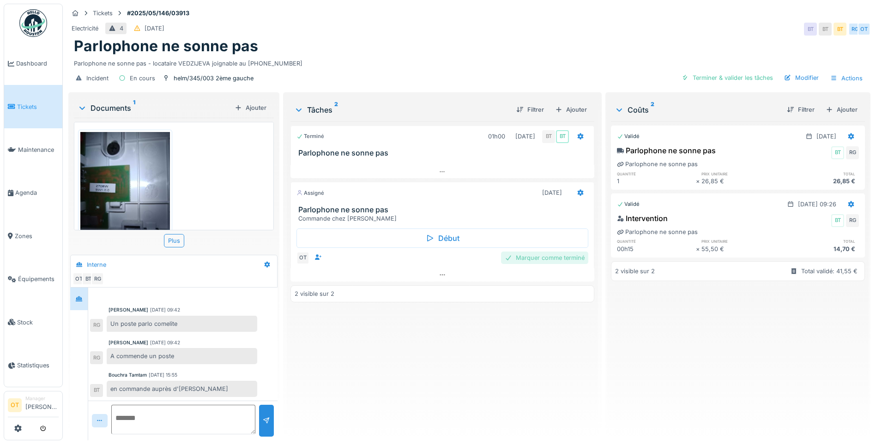
click at [552, 260] on div "Marquer comme terminé" at bounding box center [544, 258] width 87 height 12
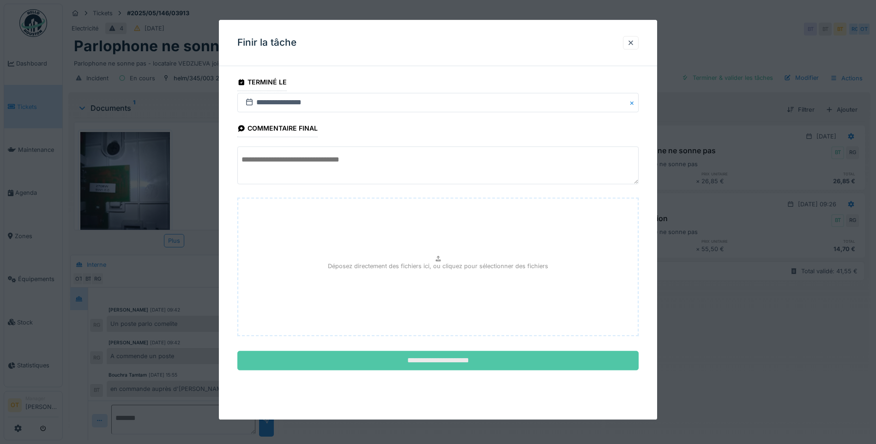
click at [462, 362] on input "**********" at bounding box center [437, 361] width 401 height 19
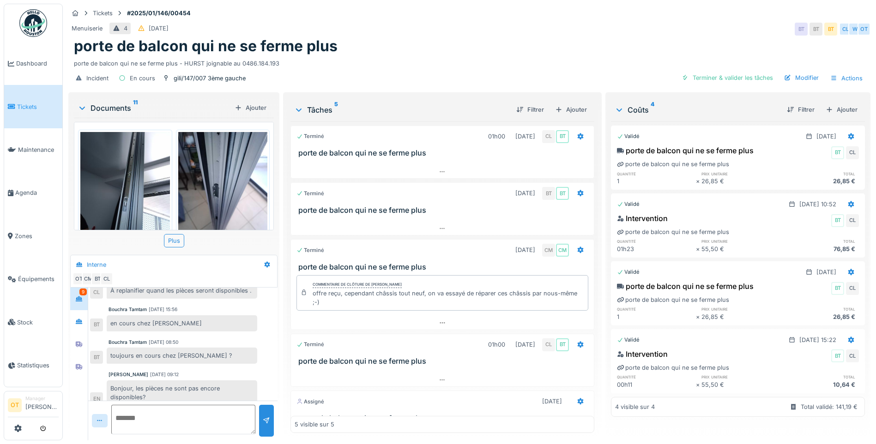
scroll to position [7, 0]
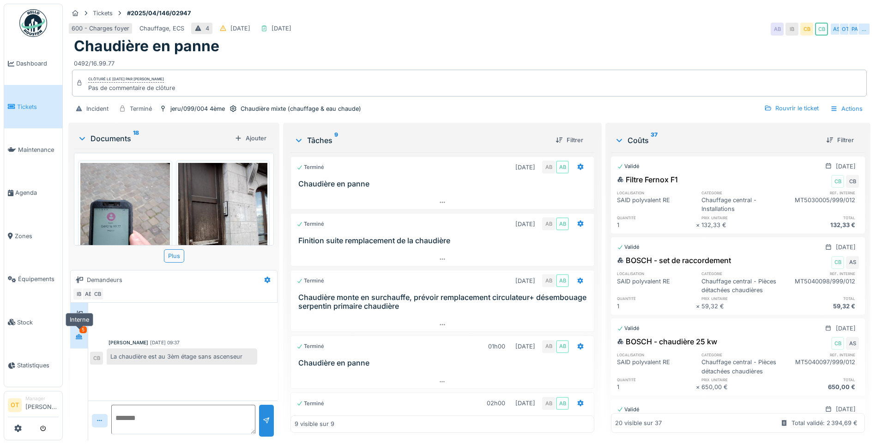
click at [77, 339] on icon at bounding box center [79, 336] width 6 height 5
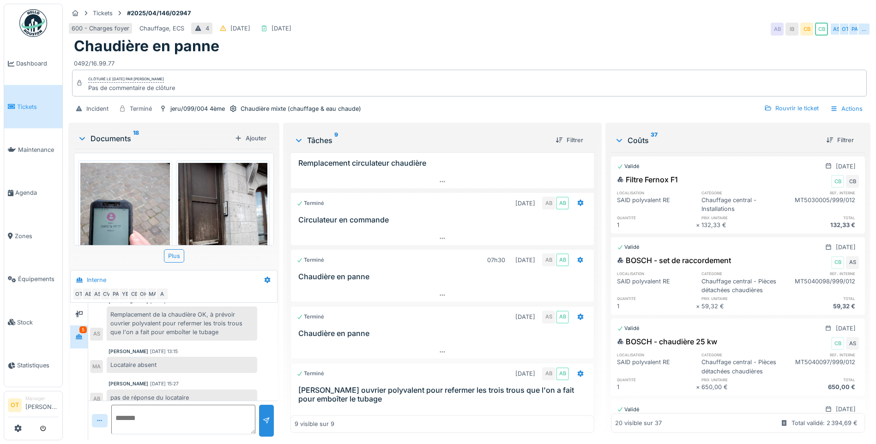
scroll to position [270, 0]
